Goal: Information Seeking & Learning: Check status

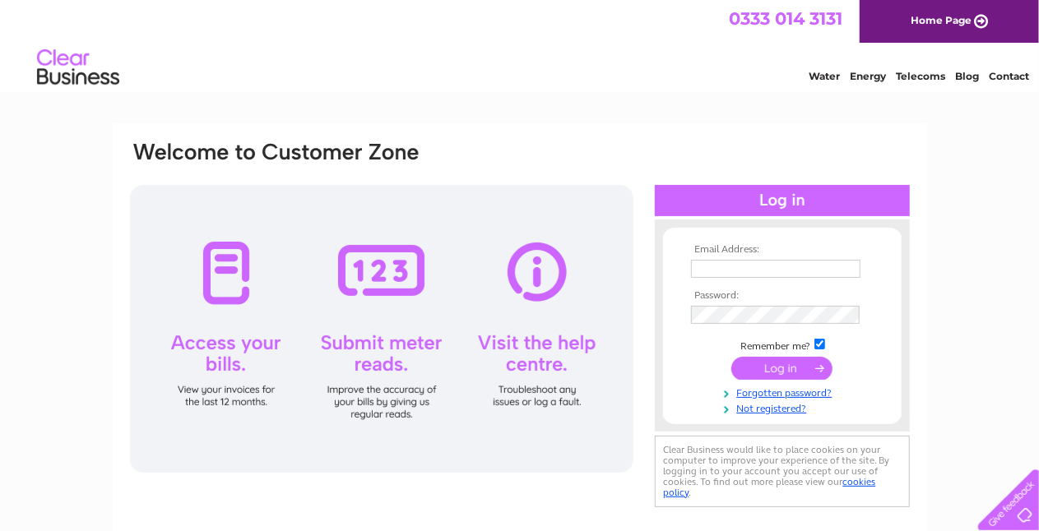
type input "linfeng0531@qq.com"
click at [788, 369] on input "submit" at bounding box center [781, 368] width 101 height 23
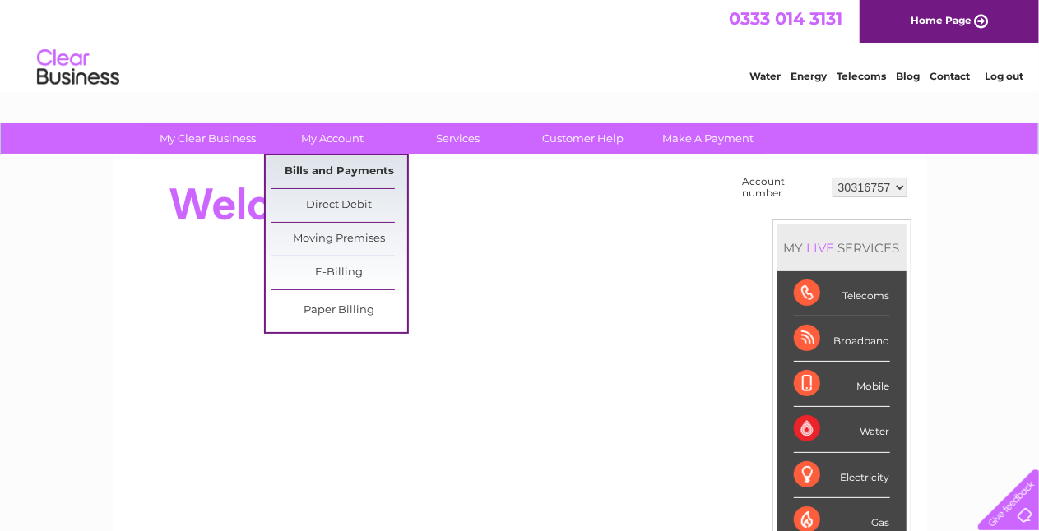
click at [329, 176] on link "Bills and Payments" at bounding box center [339, 171] width 136 height 33
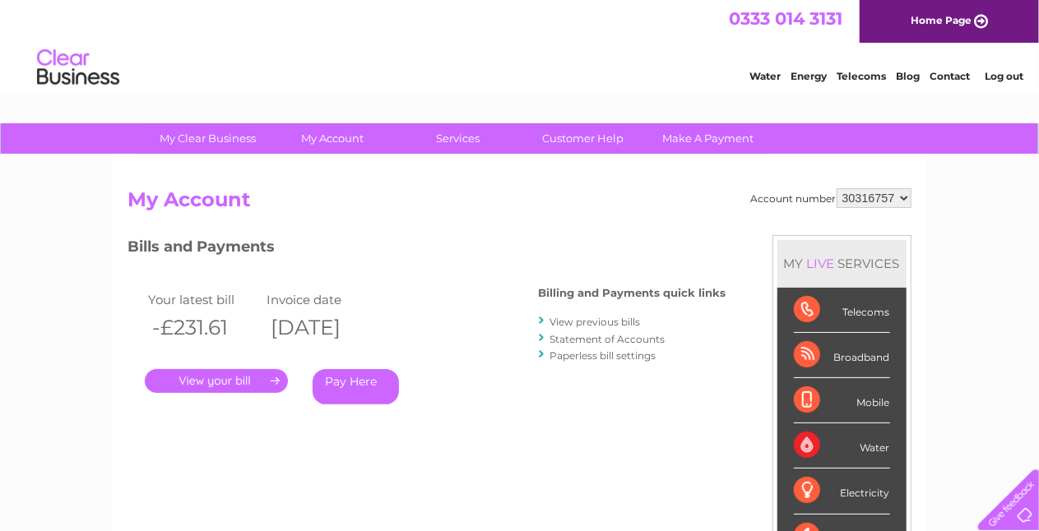
click at [597, 323] on link "View previous bills" at bounding box center [595, 322] width 90 height 12
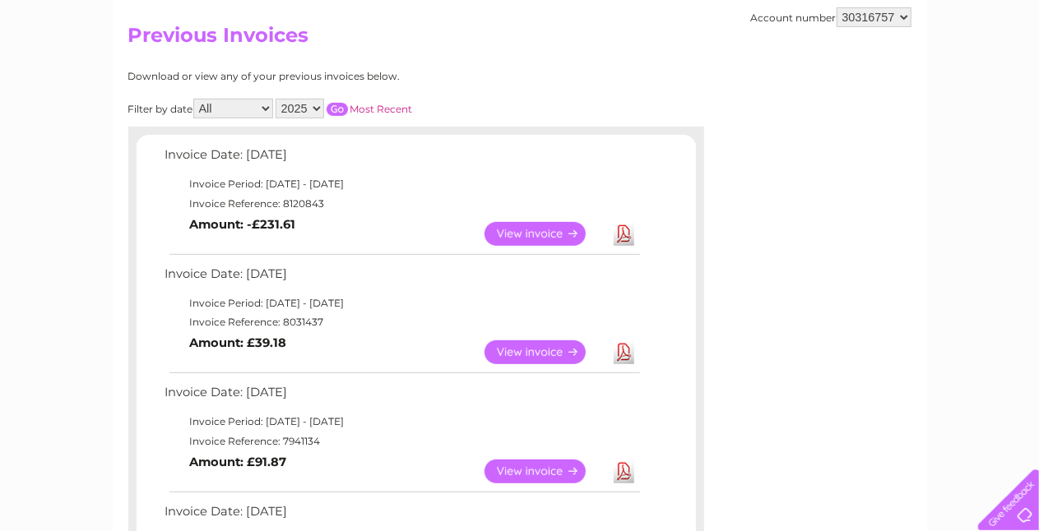
scroll to position [247, 0]
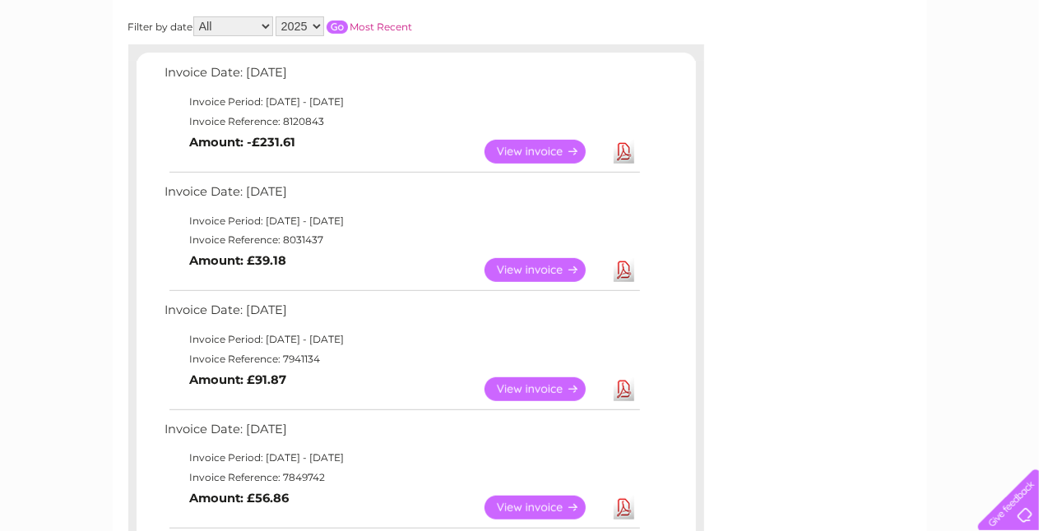
click at [537, 151] on link "View" at bounding box center [545, 152] width 121 height 24
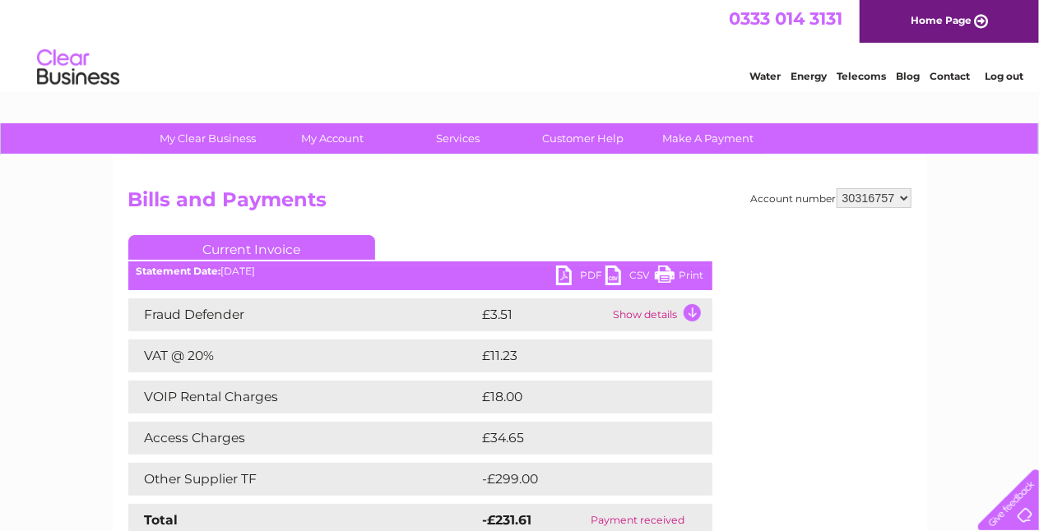
click at [903, 197] on select "30316757 30316852" at bounding box center [874, 198] width 75 height 20
select select "30316852"
click at [837, 188] on select "30316757 30316852" at bounding box center [874, 198] width 75 height 20
click at [641, 234] on div "Account number 30316757 30316852 Bills and Payments Current Invoice PDF CSV Pri…" at bounding box center [519, 377] width 783 height 379
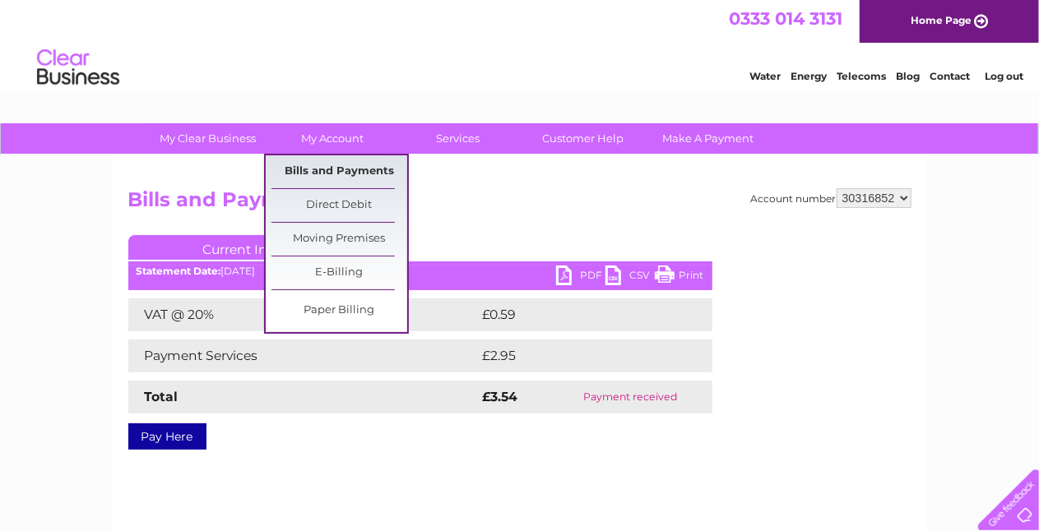
click at [331, 174] on link "Bills and Payments" at bounding box center [339, 171] width 136 height 33
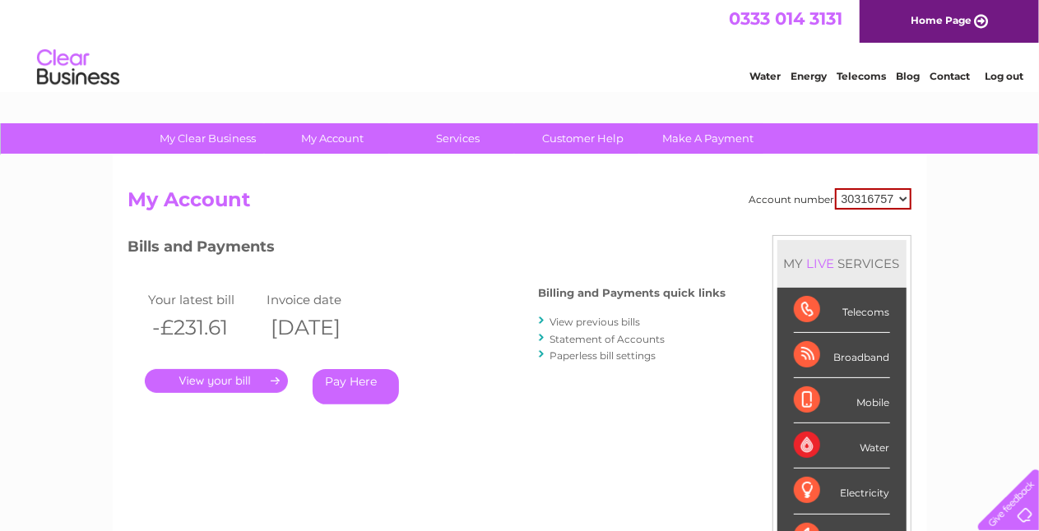
click at [689, 230] on div "Account number 30316757 30316852 My Account MY LIVE SERVICES Telecoms Broadband…" at bounding box center [519, 435] width 783 height 495
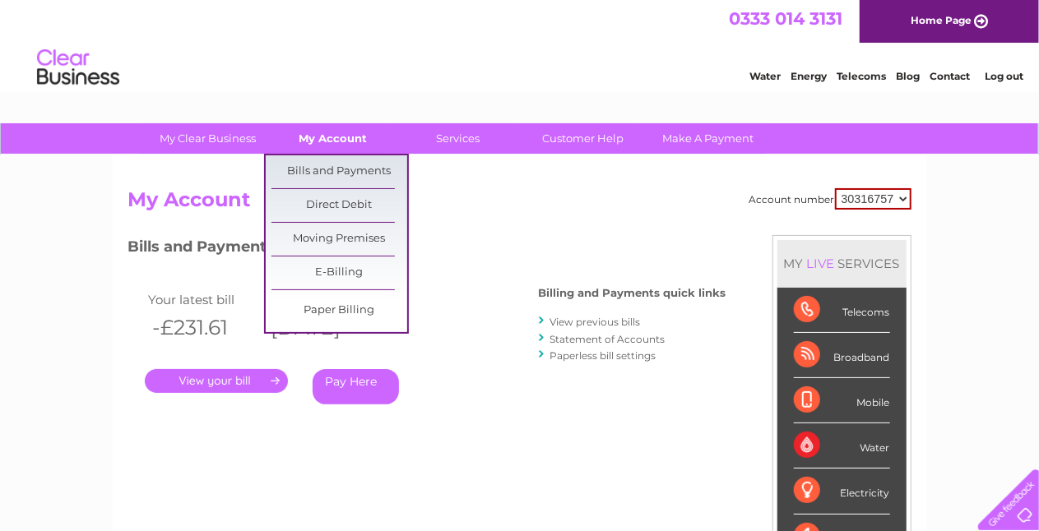
click at [346, 144] on link "My Account" at bounding box center [333, 138] width 136 height 30
click at [365, 173] on link "Bills and Payments" at bounding box center [339, 171] width 136 height 33
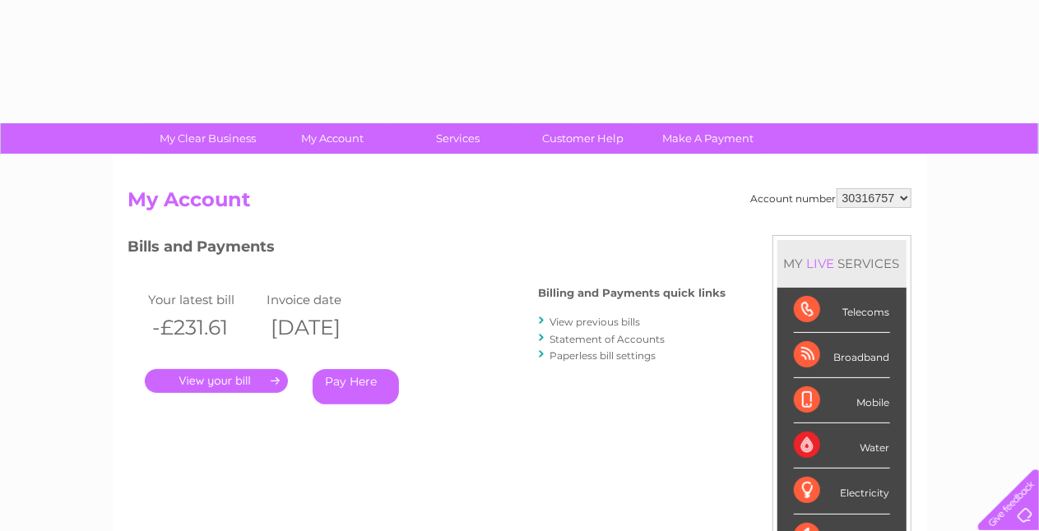
click at [898, 202] on select "30316757 30316852" at bounding box center [874, 198] width 75 height 20
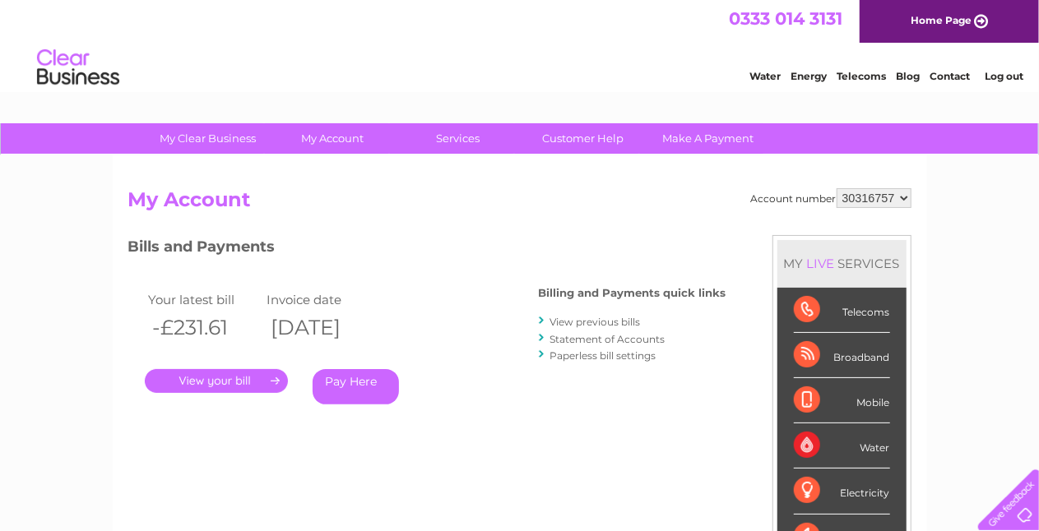
select select "30316852"
click at [837, 188] on select "30316757 30316852" at bounding box center [874, 198] width 75 height 20
click at [637, 323] on link "View previous bills" at bounding box center [595, 322] width 90 height 12
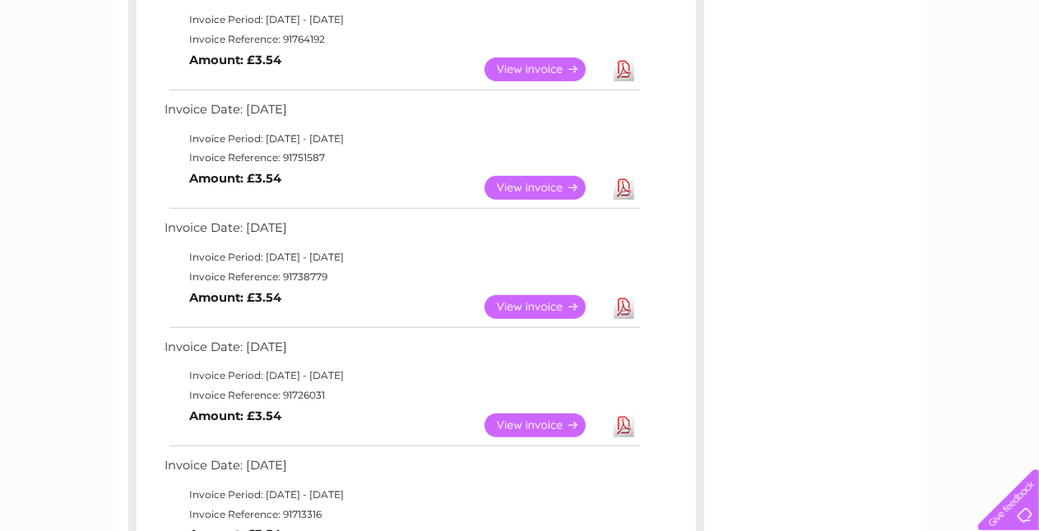
scroll to position [165, 0]
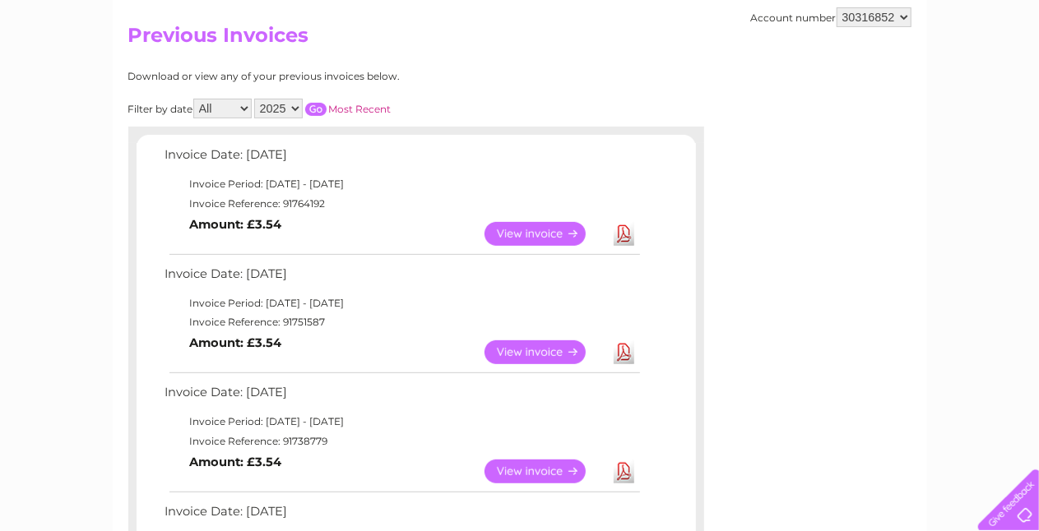
click at [543, 234] on link "View" at bounding box center [545, 234] width 121 height 24
